Goal: Transaction & Acquisition: Book appointment/travel/reservation

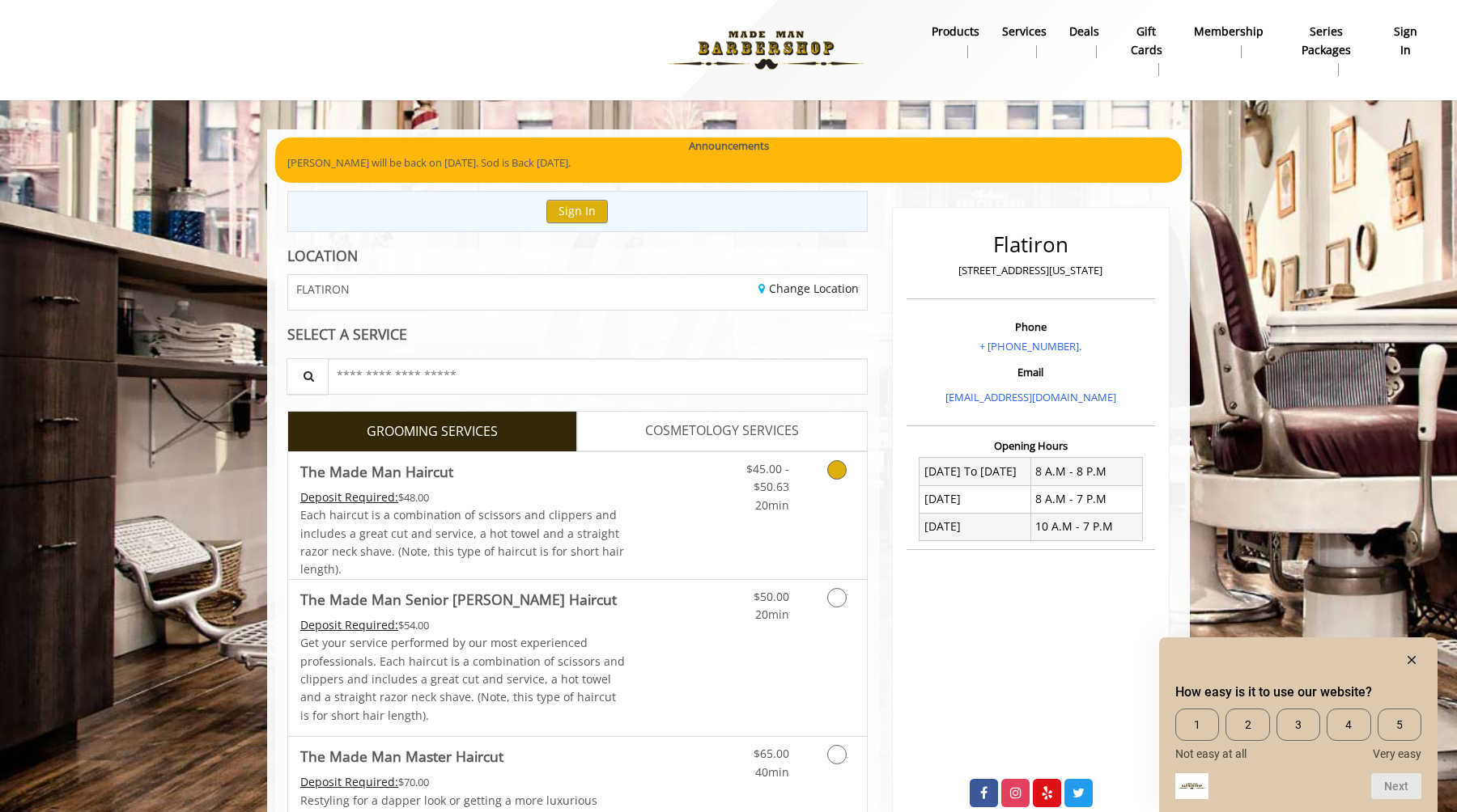
click at [574, 503] on div "Deposit Required: $48.00" at bounding box center [463, 497] width 325 height 17
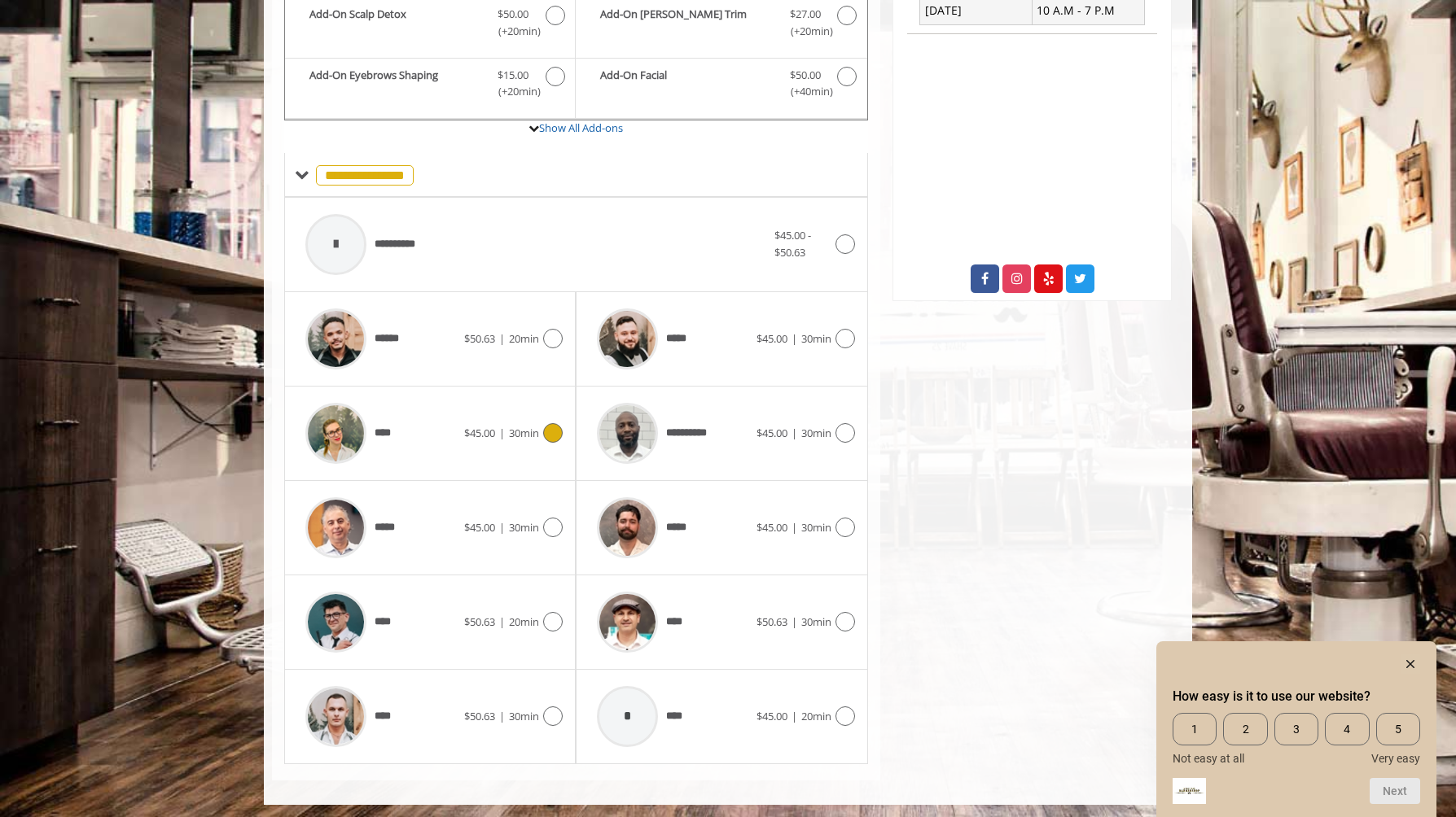
scroll to position [522, 0]
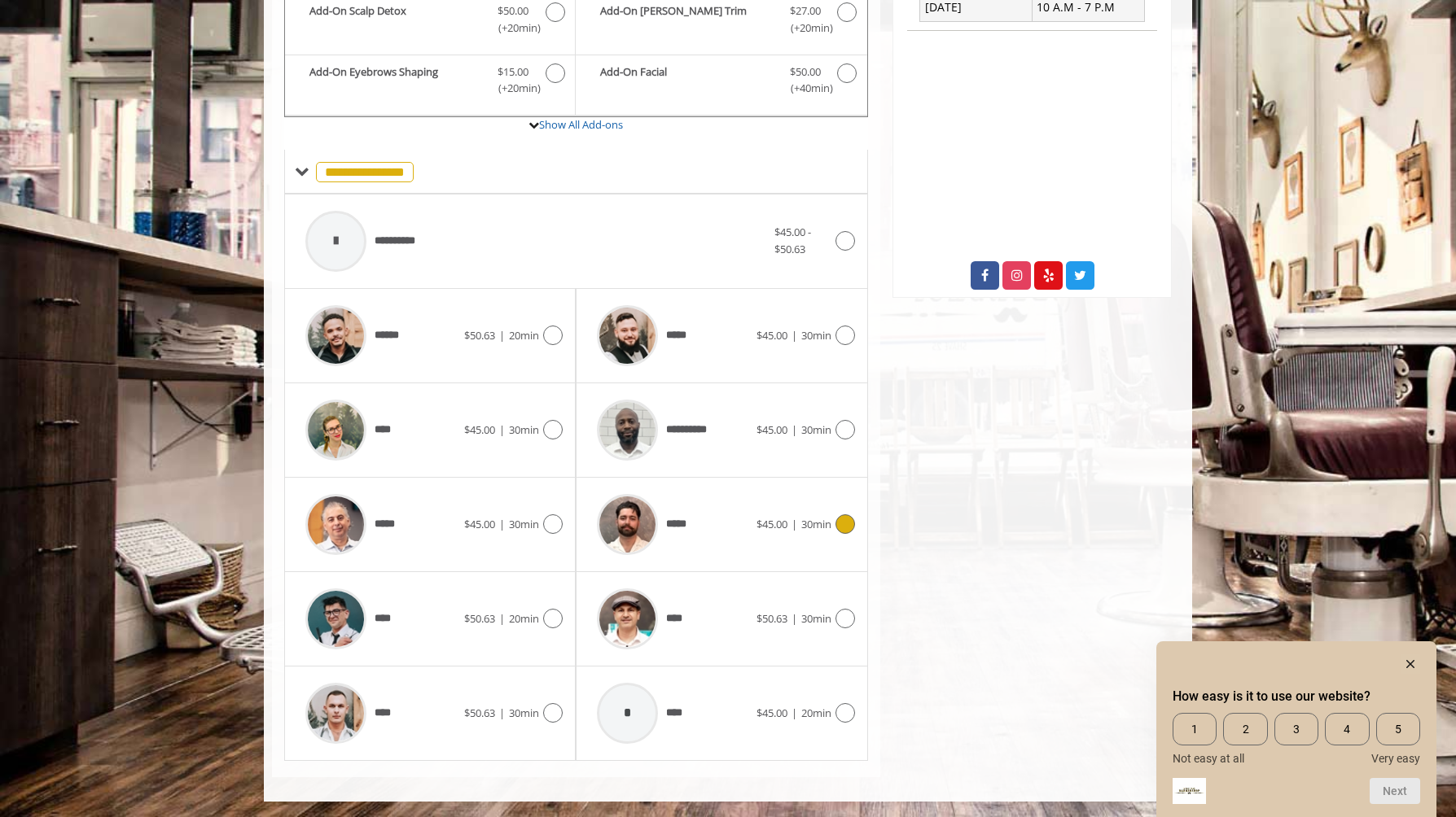
click at [675, 529] on span "*****" at bounding box center [680, 524] width 28 height 17
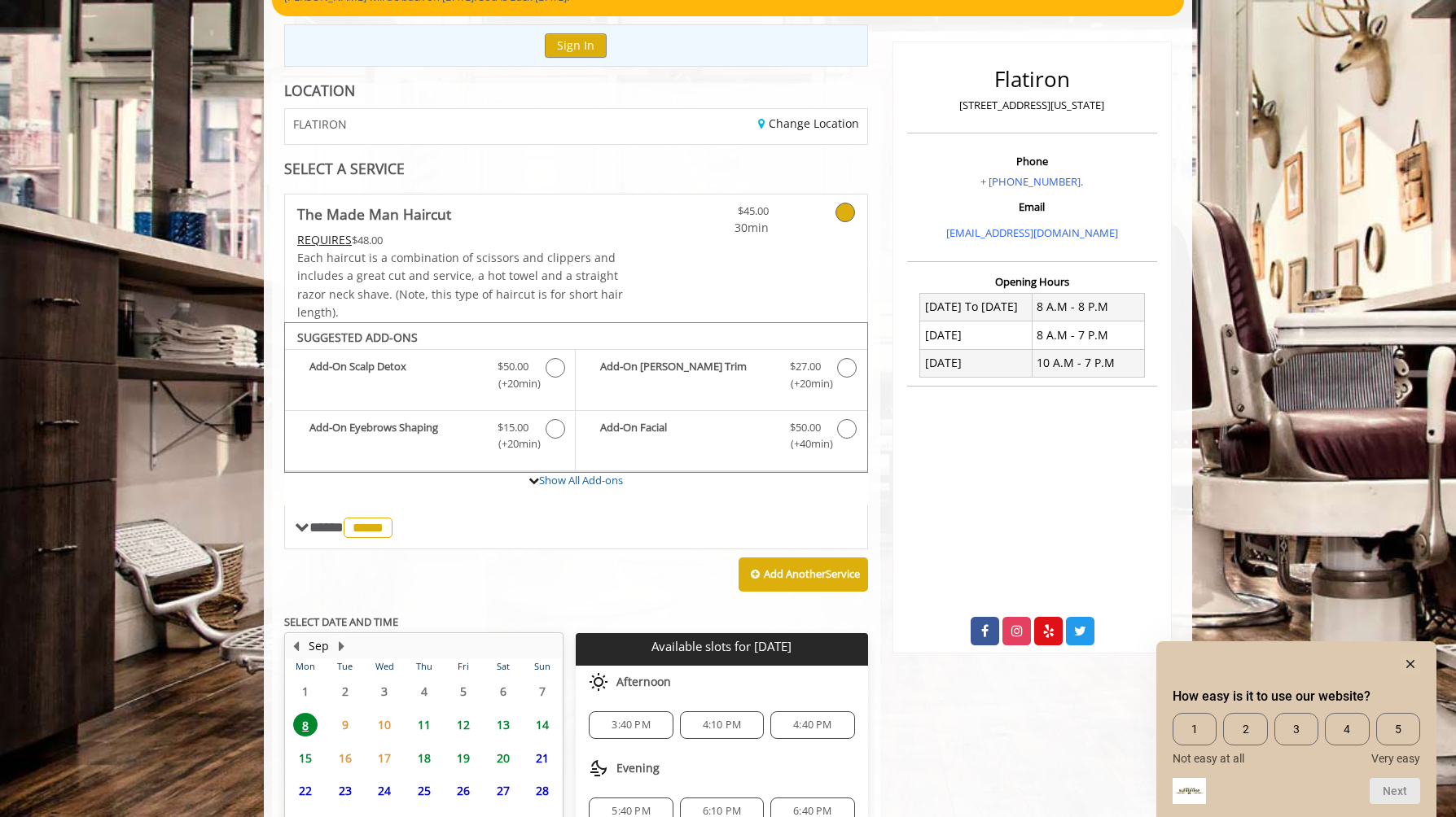
click at [420, 726] on span "11" at bounding box center [424, 725] width 25 height 24
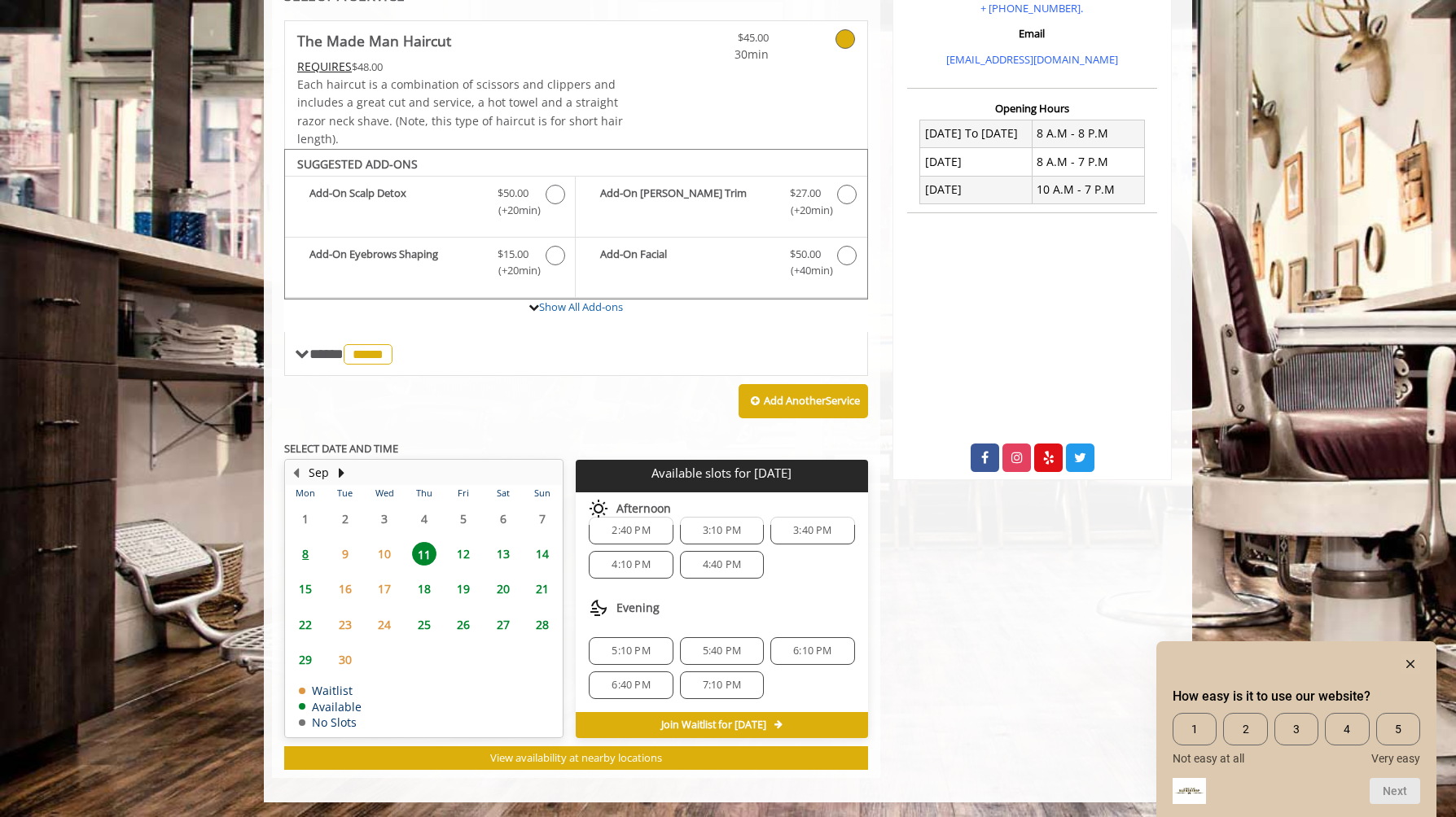
scroll to position [0, 0]
click at [626, 532] on div "2:40 PM 3:10 PM 3:40 PM 4:10 PM 4:40 PM" at bounding box center [721, 569] width 291 height 88
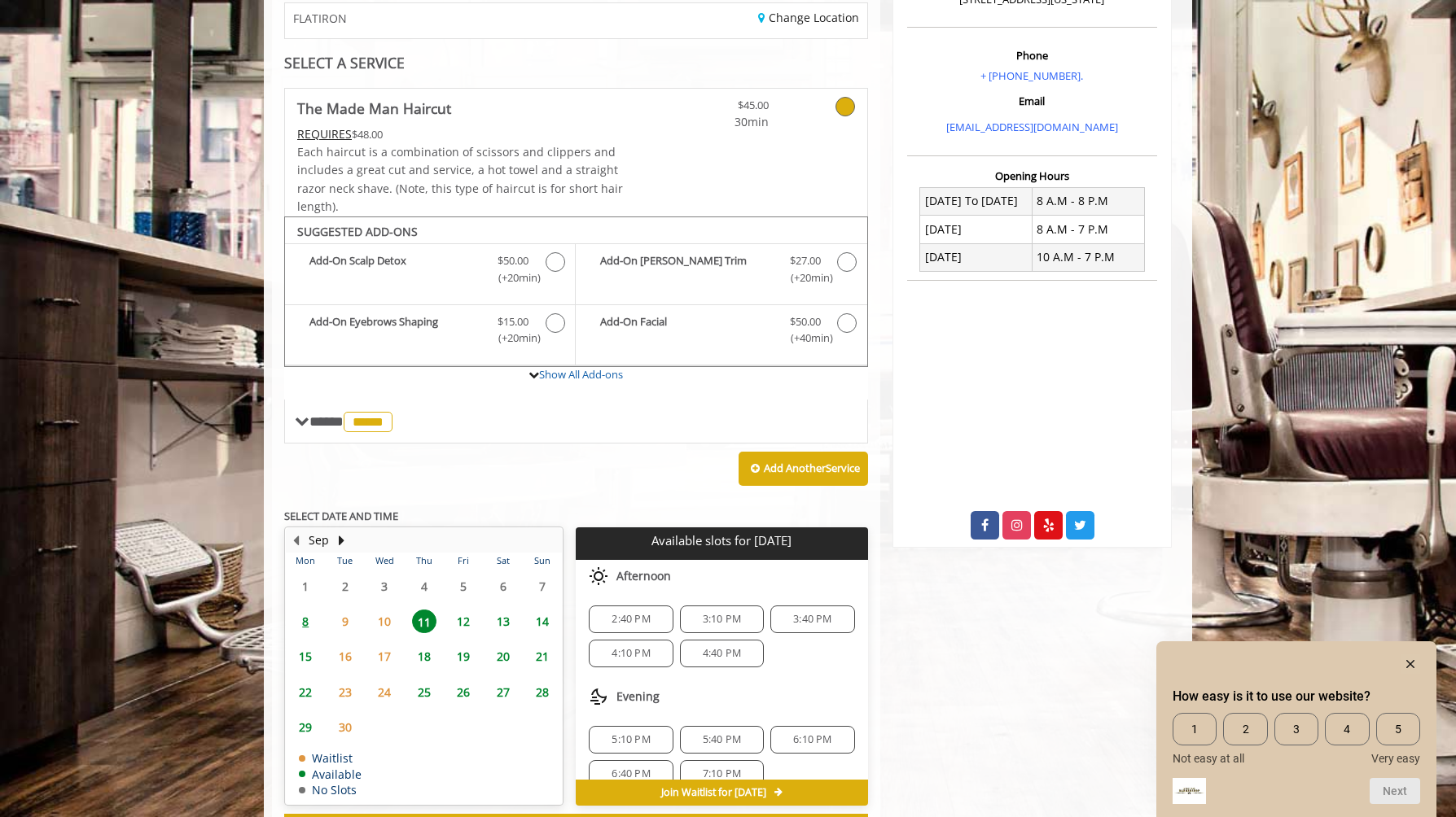
scroll to position [256, 0]
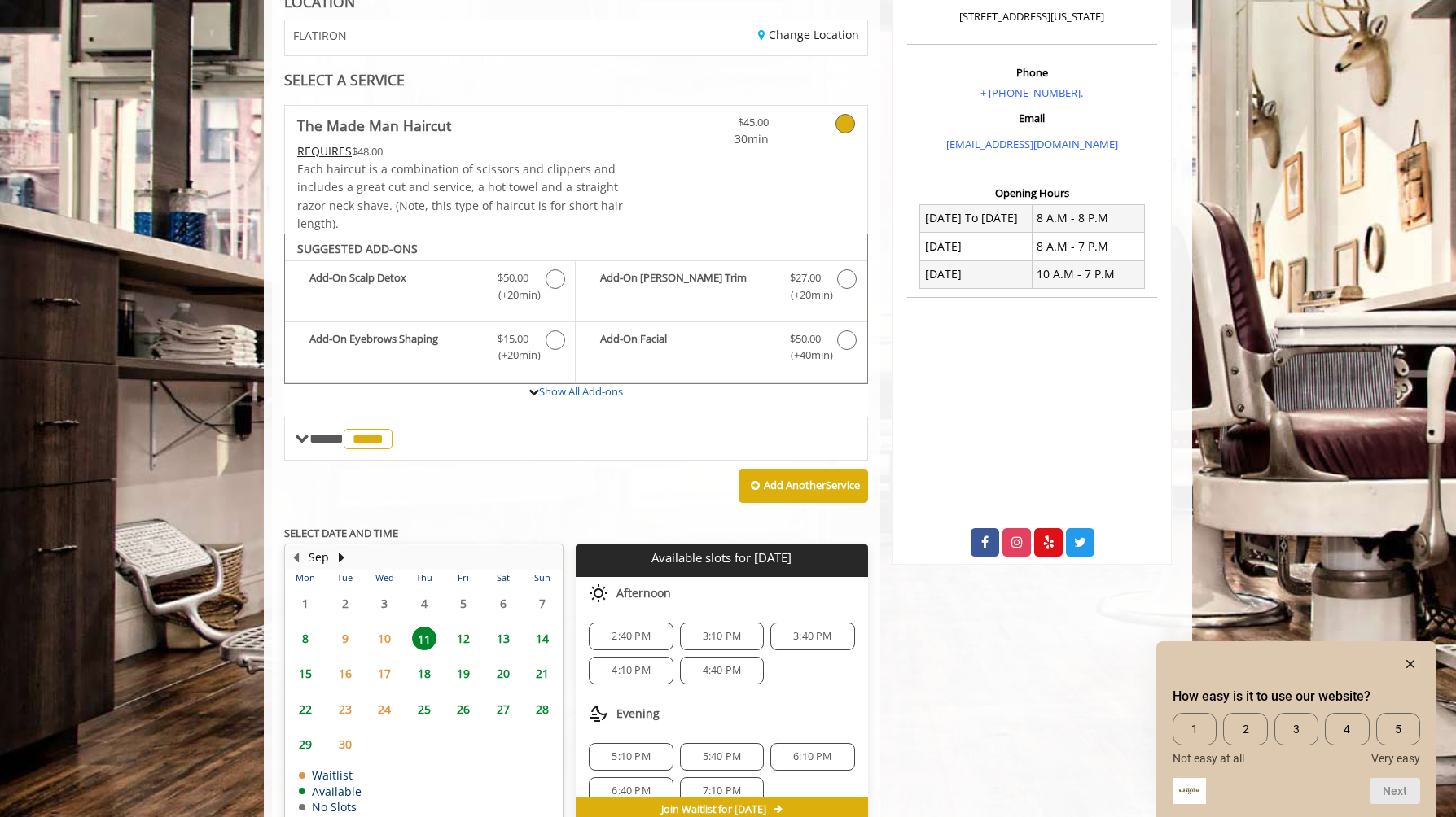
click at [616, 637] on span "2:40 PM" at bounding box center [630, 636] width 38 height 13
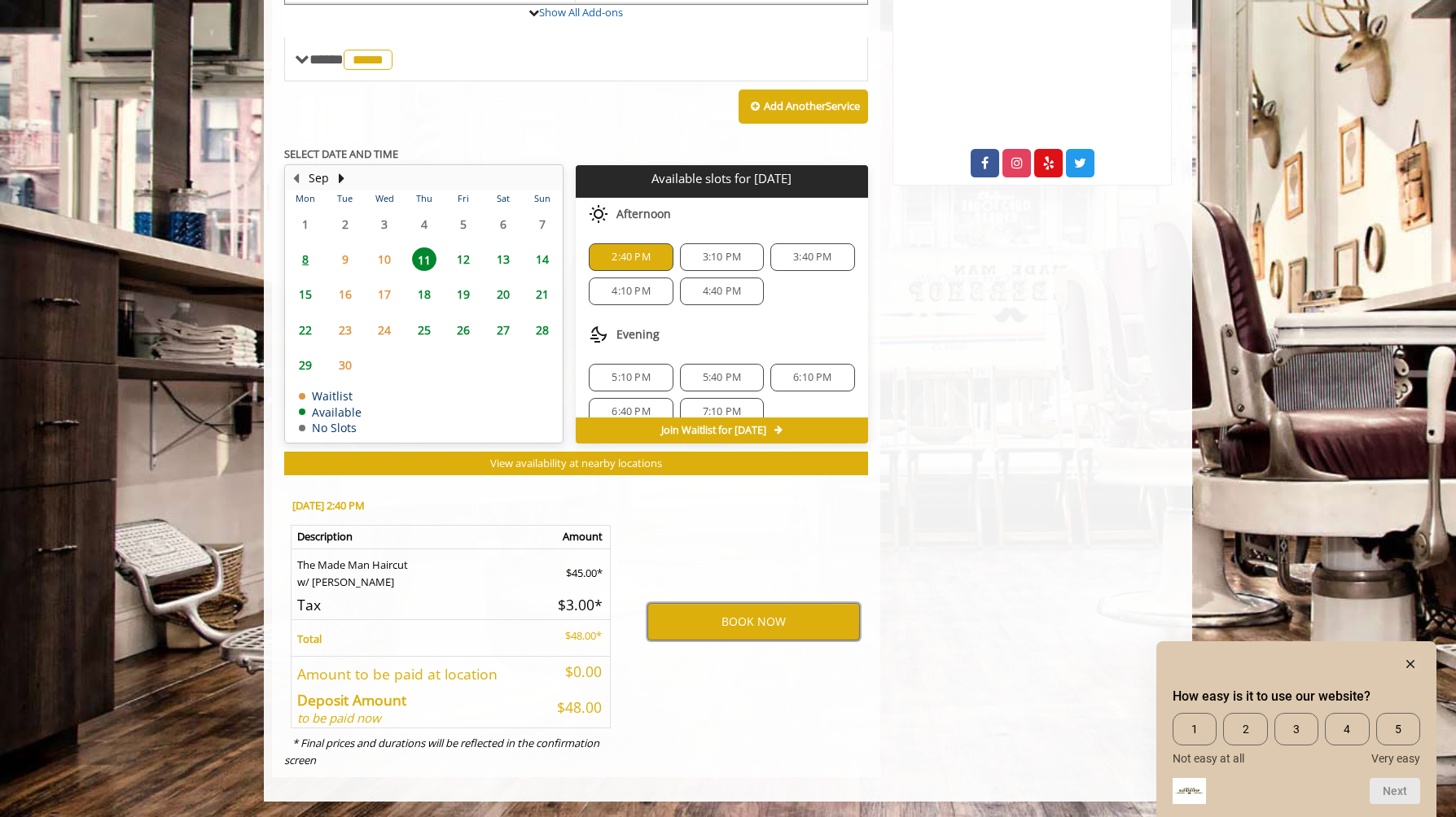
scroll to position [21, 0]
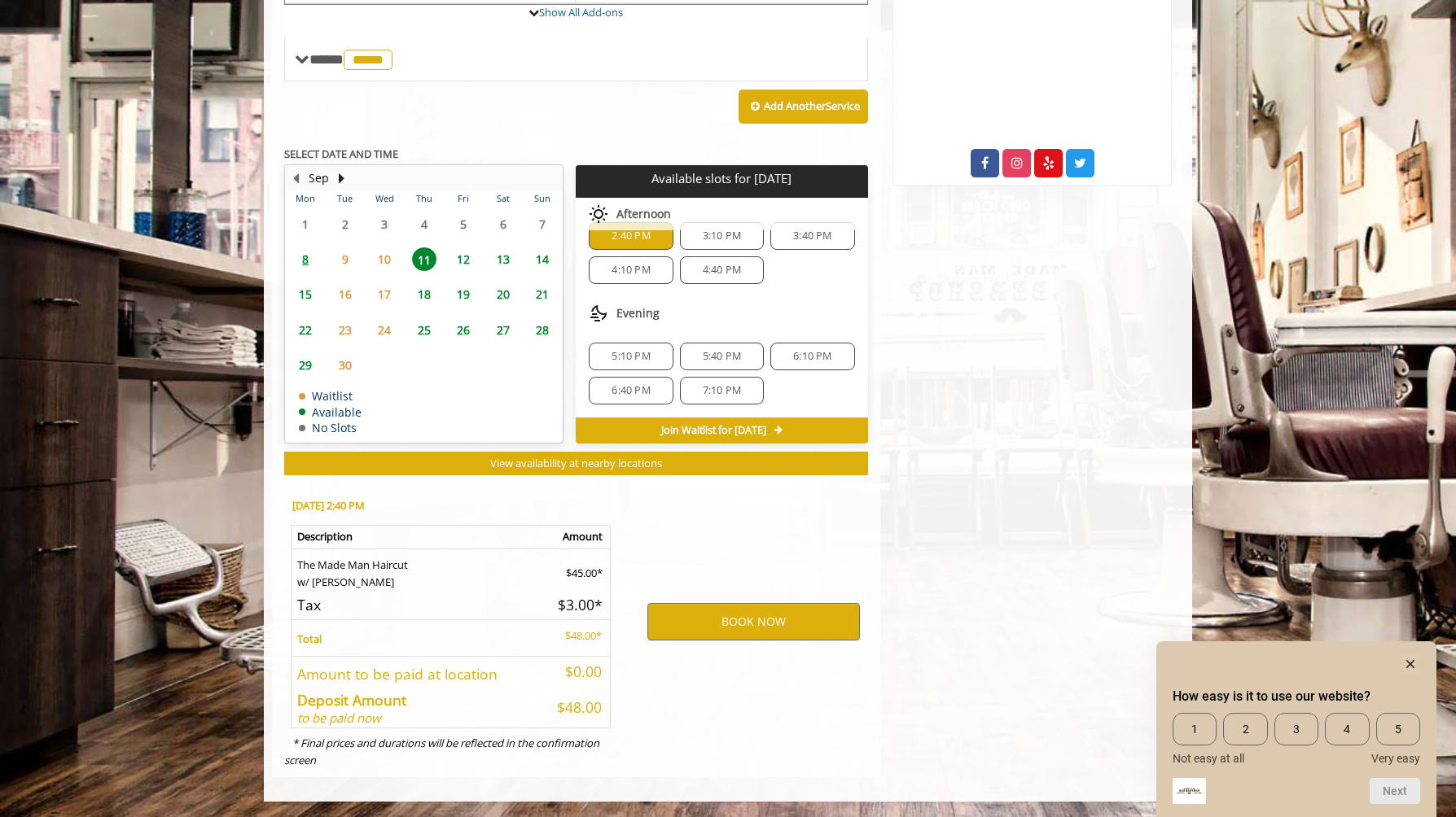
click at [466, 259] on span "12" at bounding box center [464, 259] width 25 height 24
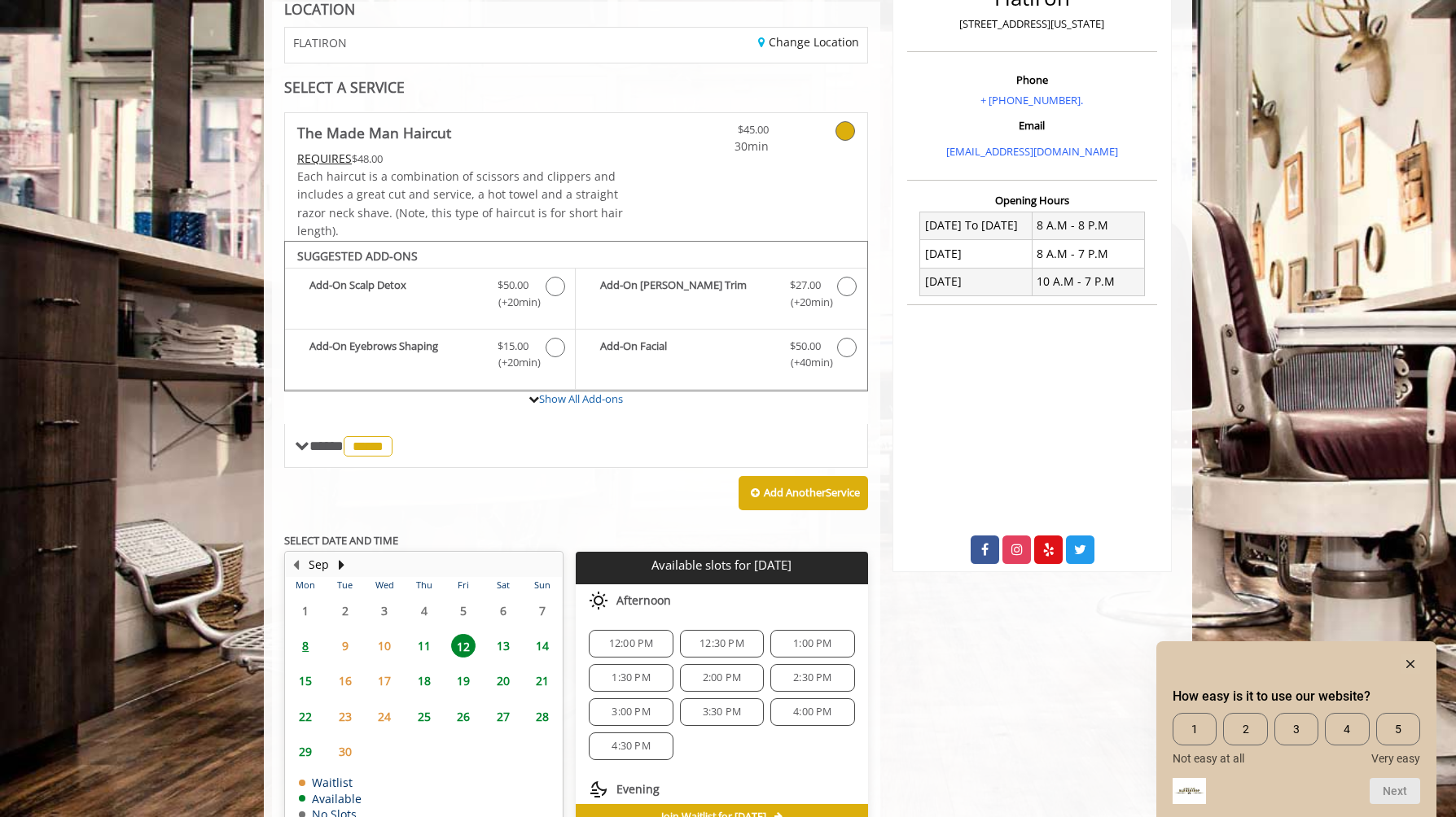
scroll to position [235, 0]
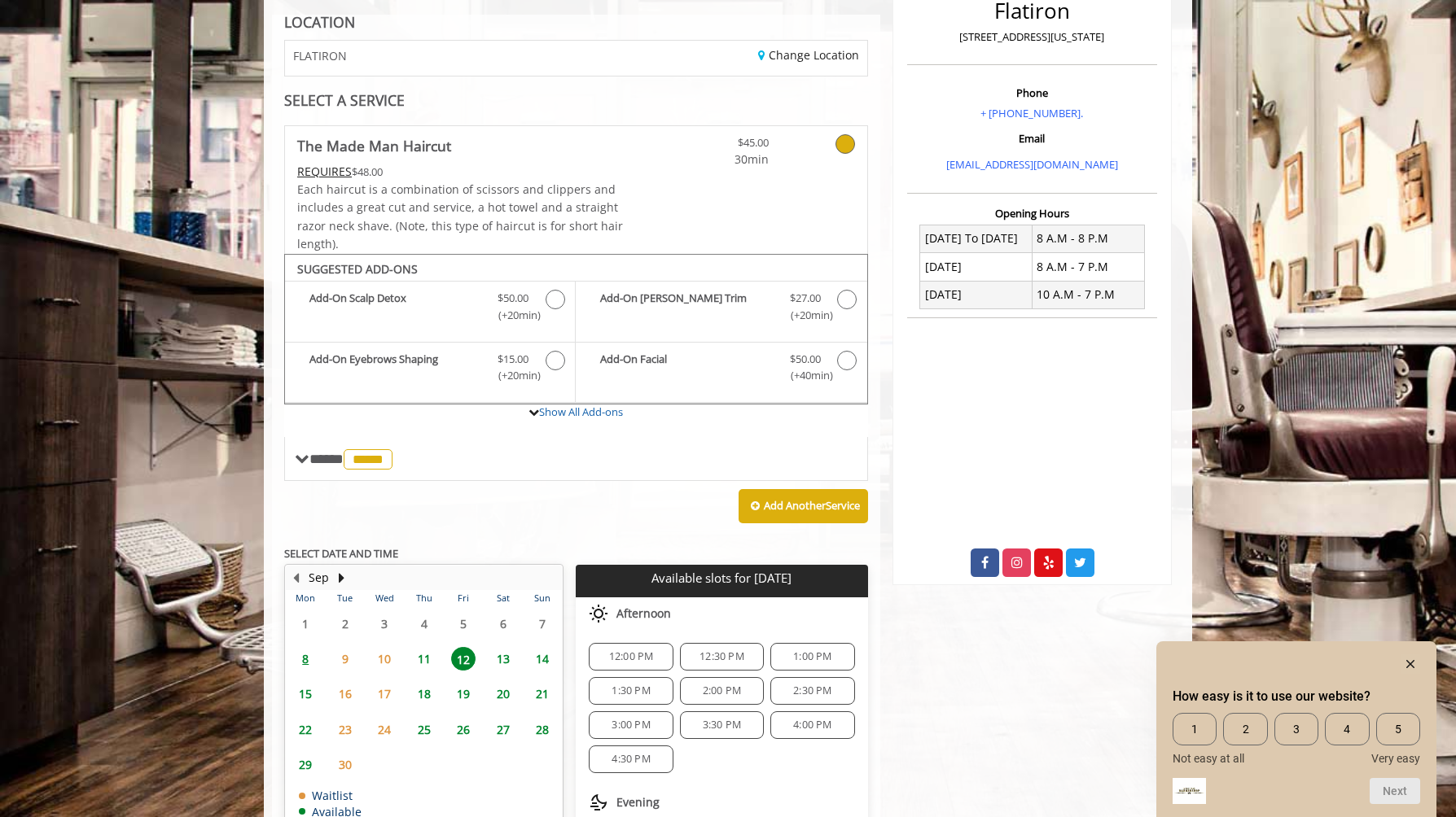
click at [824, 145] on link at bounding box center [823, 147] width 62 height 43
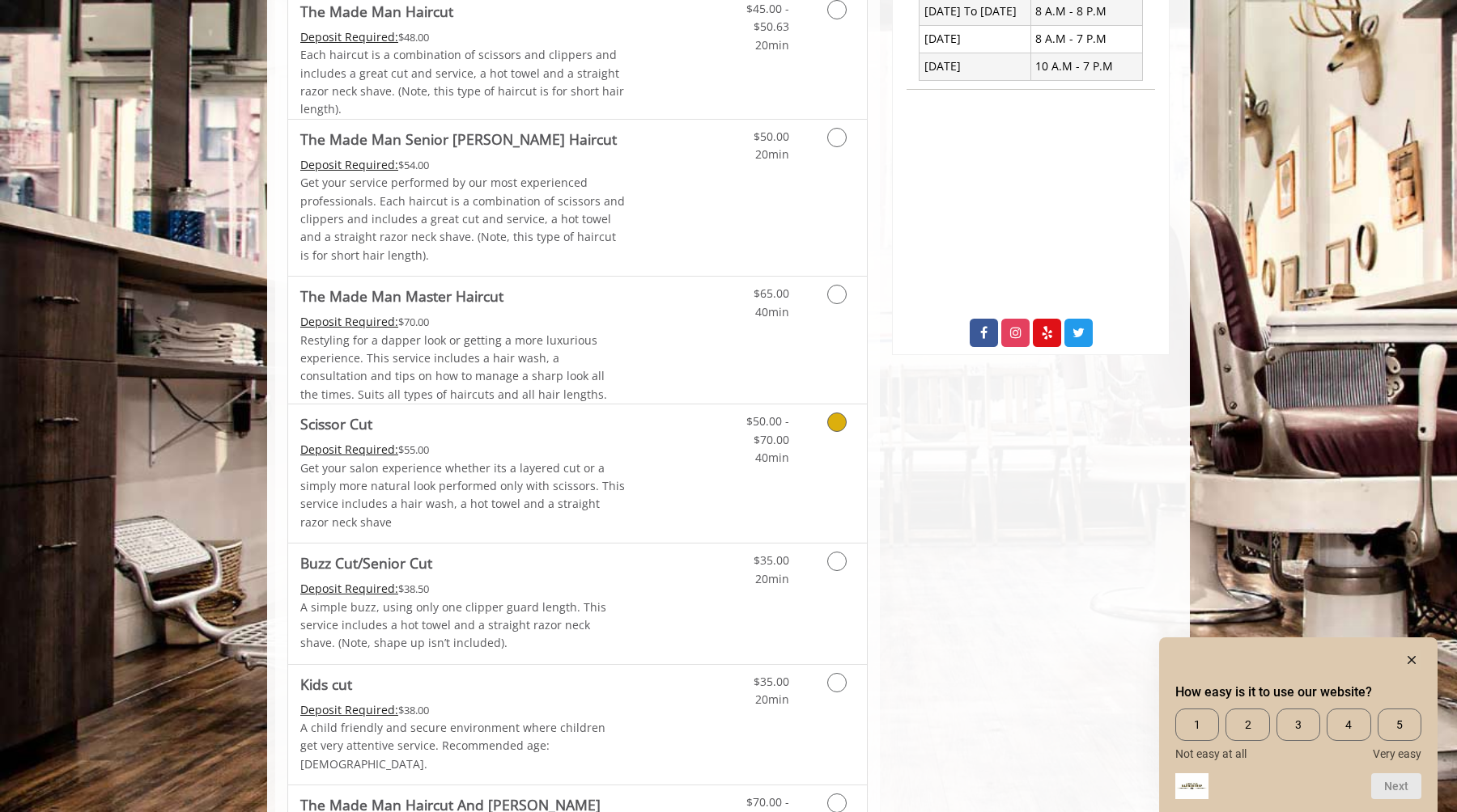
click at [639, 463] on link "Discounted Price" at bounding box center [673, 474] width 96 height 138
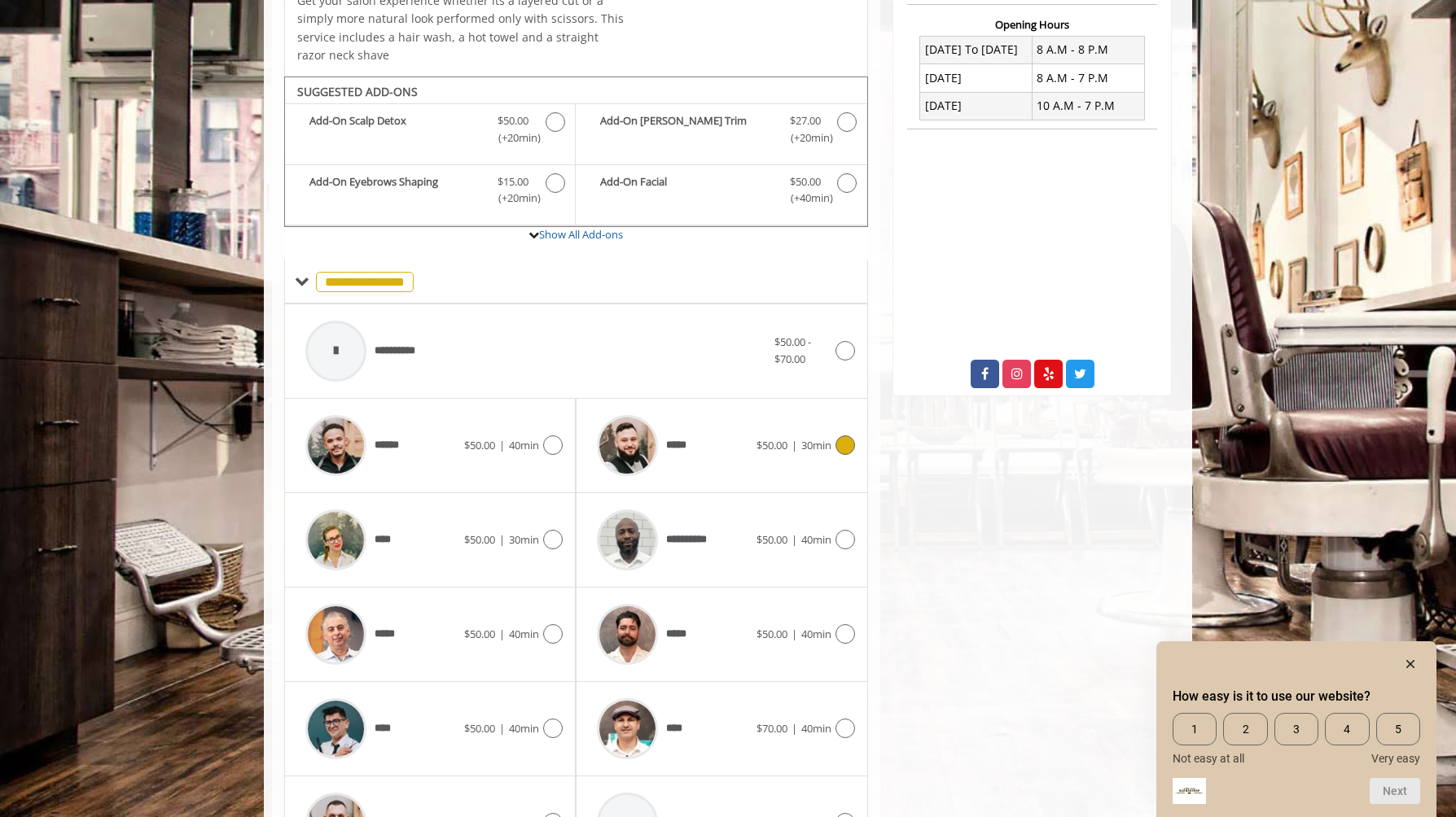
scroll to position [500, 0]
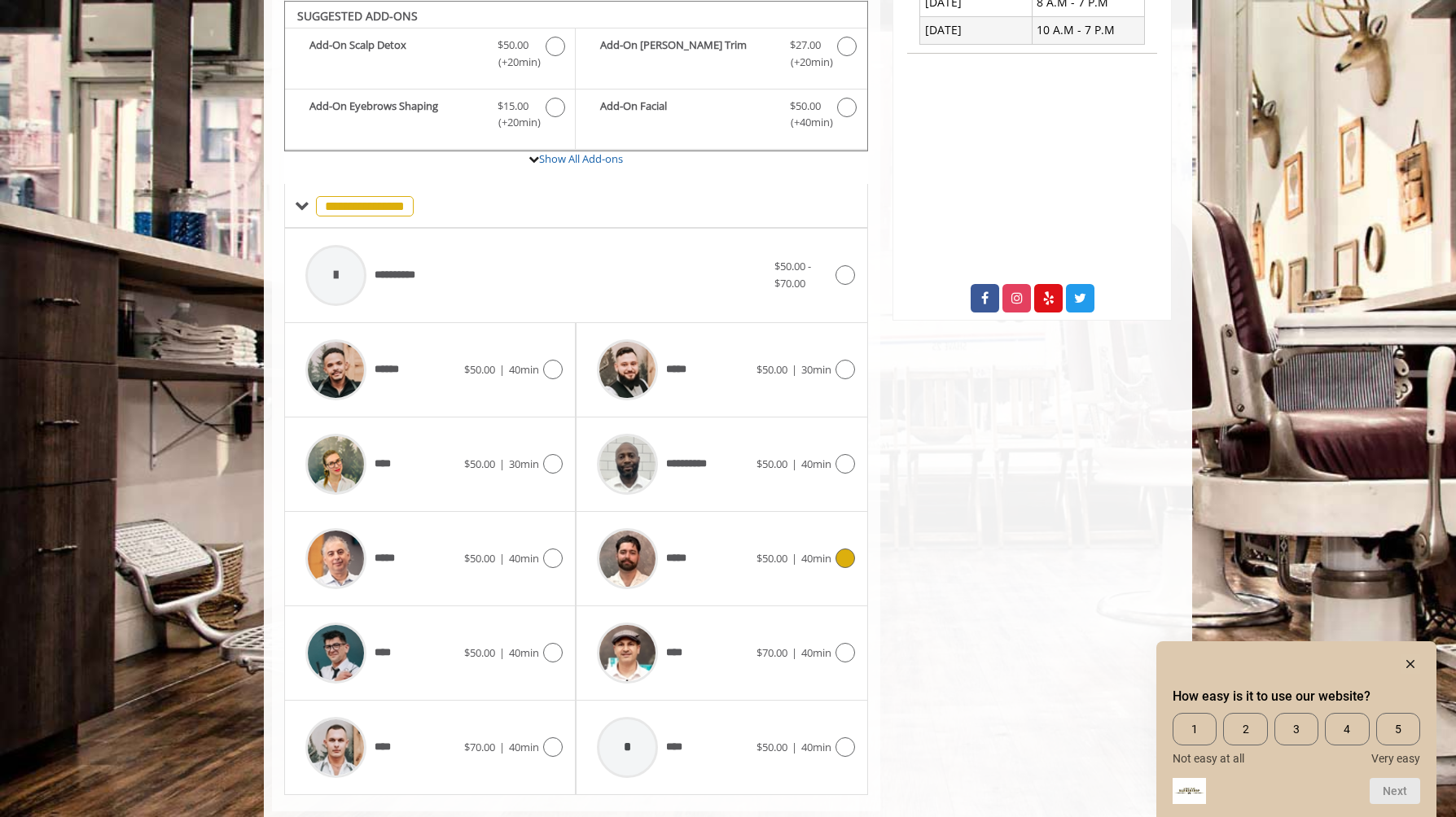
click at [700, 557] on div "*****" at bounding box center [672, 558] width 167 height 77
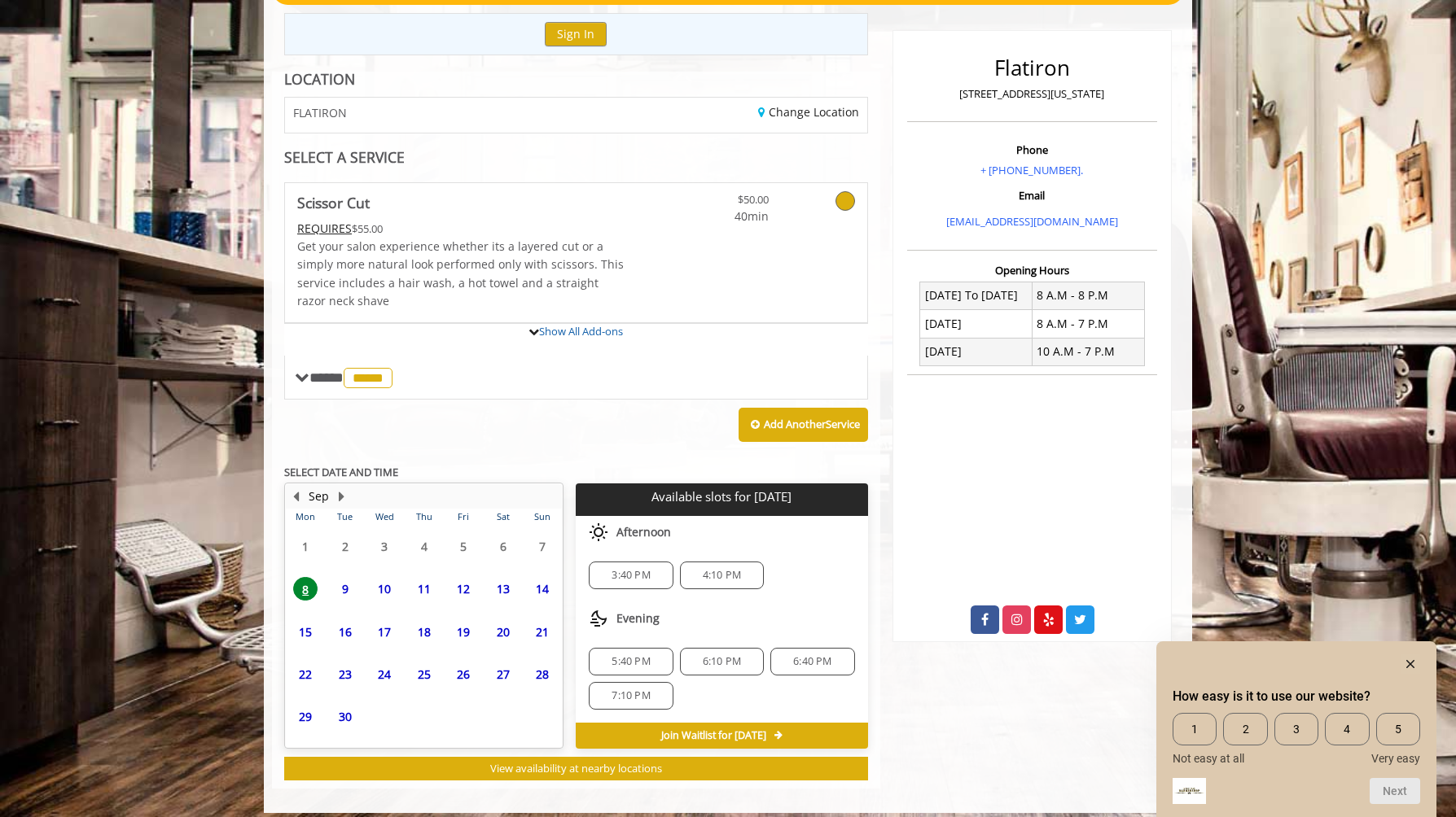
scroll to position [190, 0]
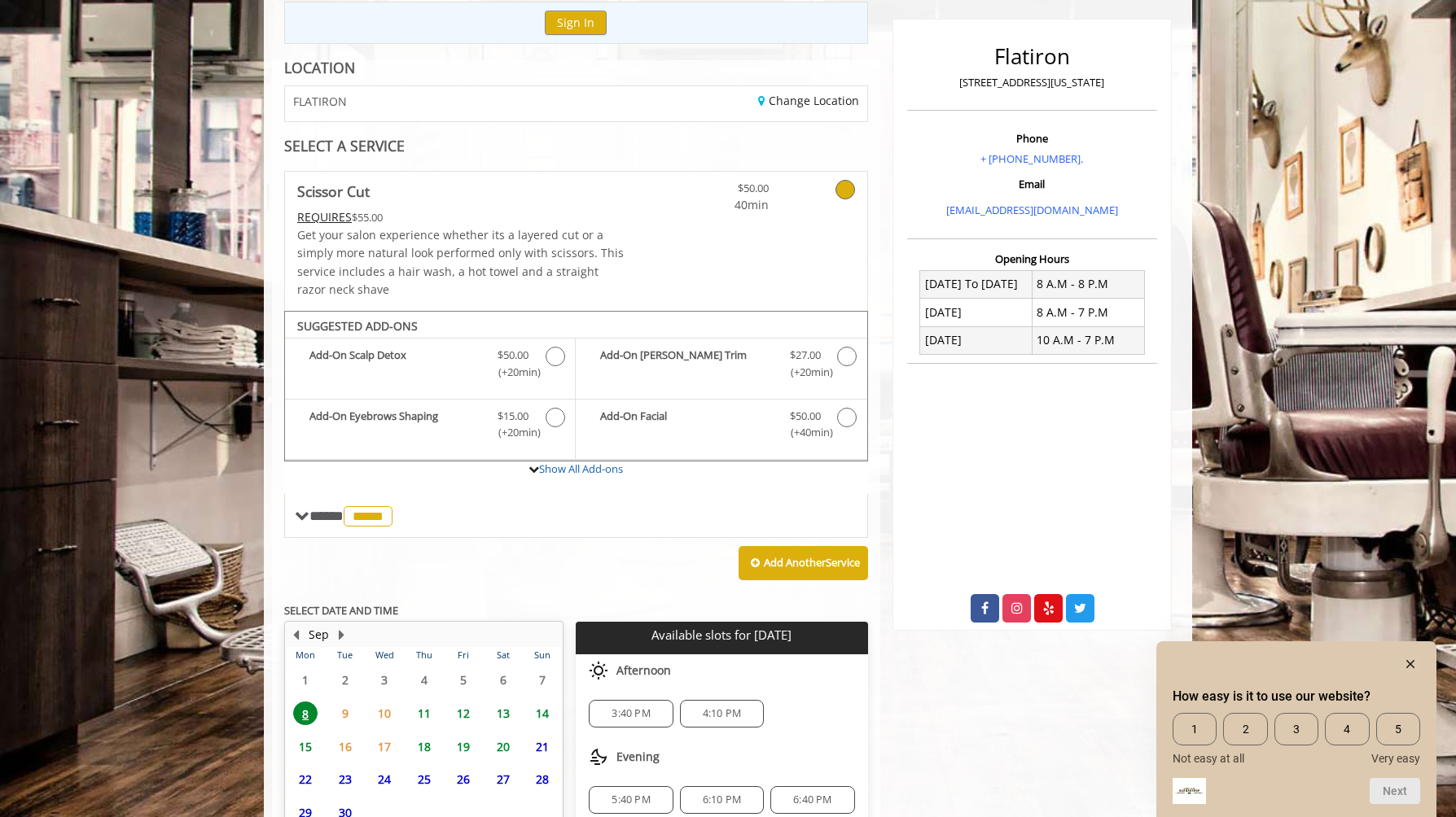
click at [497, 710] on span "13" at bounding box center [503, 713] width 25 height 24
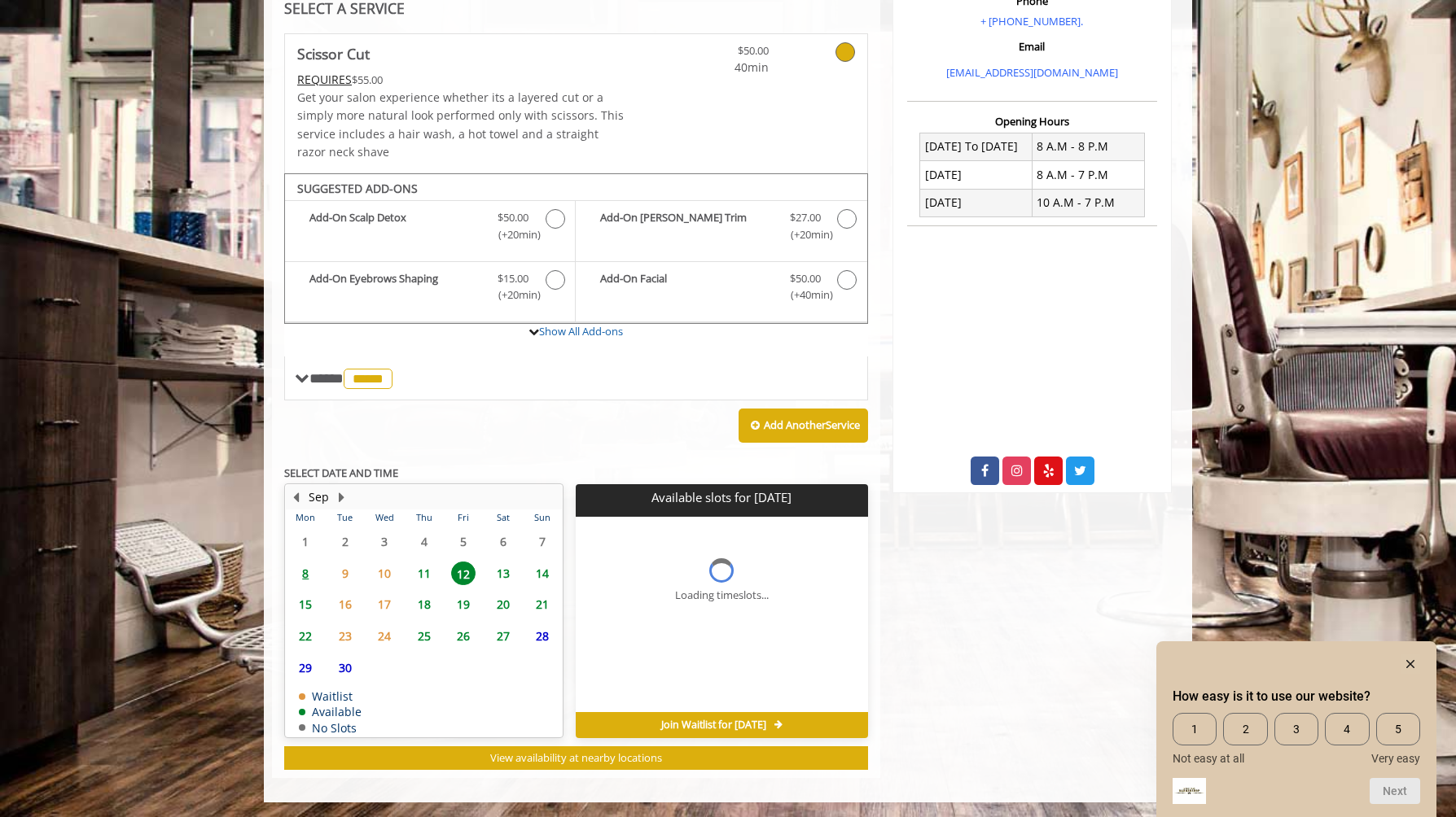
scroll to position [352, 0]
